Goal: Find specific page/section: Find specific page/section

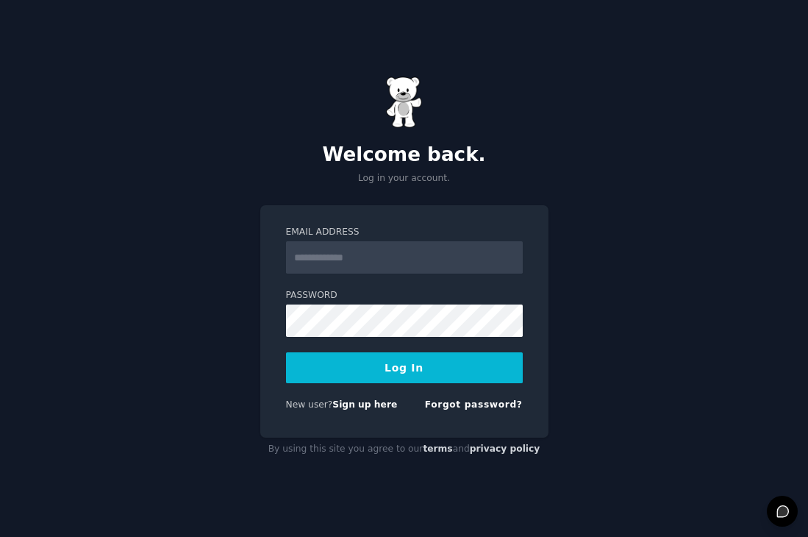
click at [413, 371] on button "Log In" at bounding box center [404, 367] width 237 height 31
click at [387, 239] on div "Email Address" at bounding box center [404, 250] width 237 height 48
click at [357, 259] on input "Email Address" at bounding box center [404, 257] width 237 height 32
type input "**********"
click at [407, 361] on button "Log In" at bounding box center [404, 367] width 237 height 31
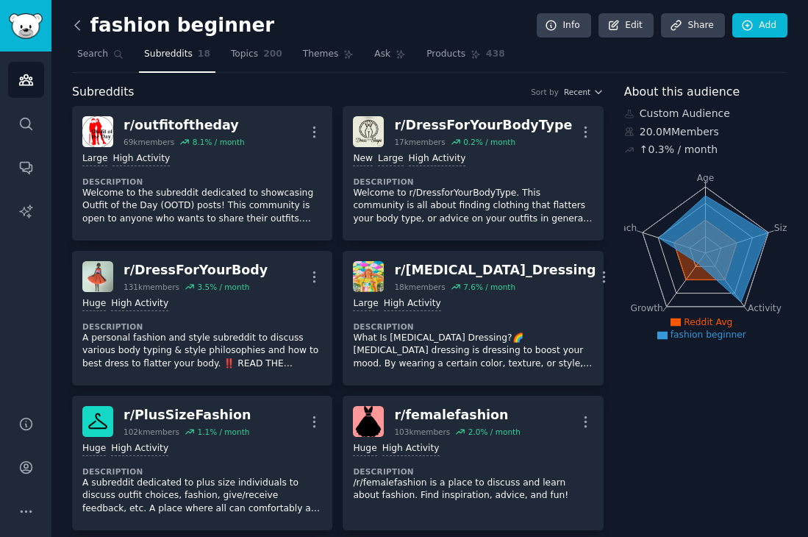
click at [78, 19] on icon at bounding box center [77, 25] width 15 height 15
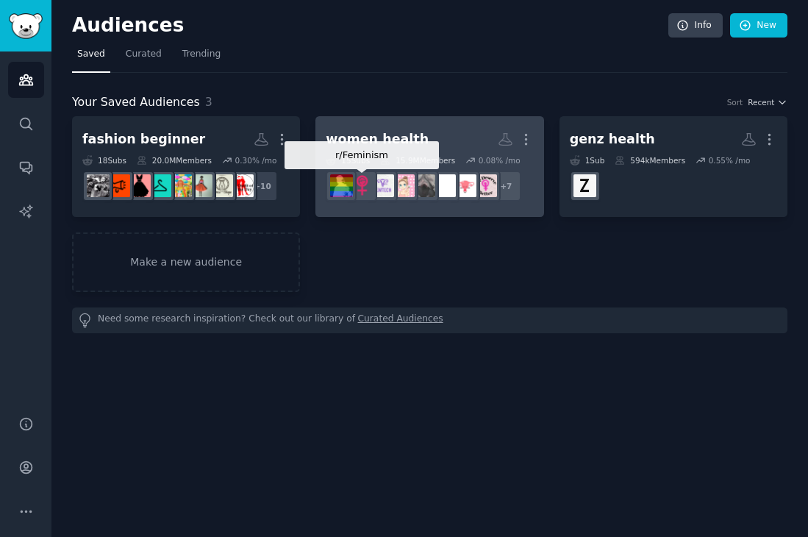
click at [392, 195] on img at bounding box center [382, 185] width 23 height 23
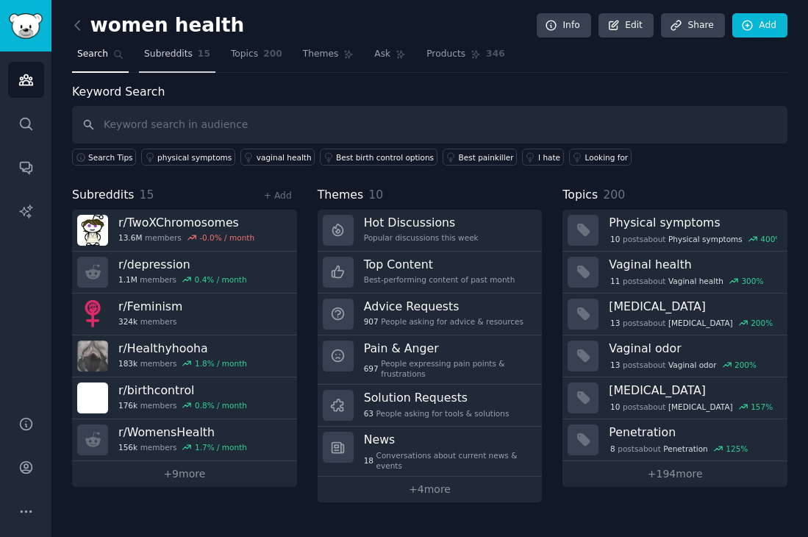
click at [179, 57] on span "Subreddits" at bounding box center [168, 54] width 49 height 13
